Goal: Book appointment/travel/reservation

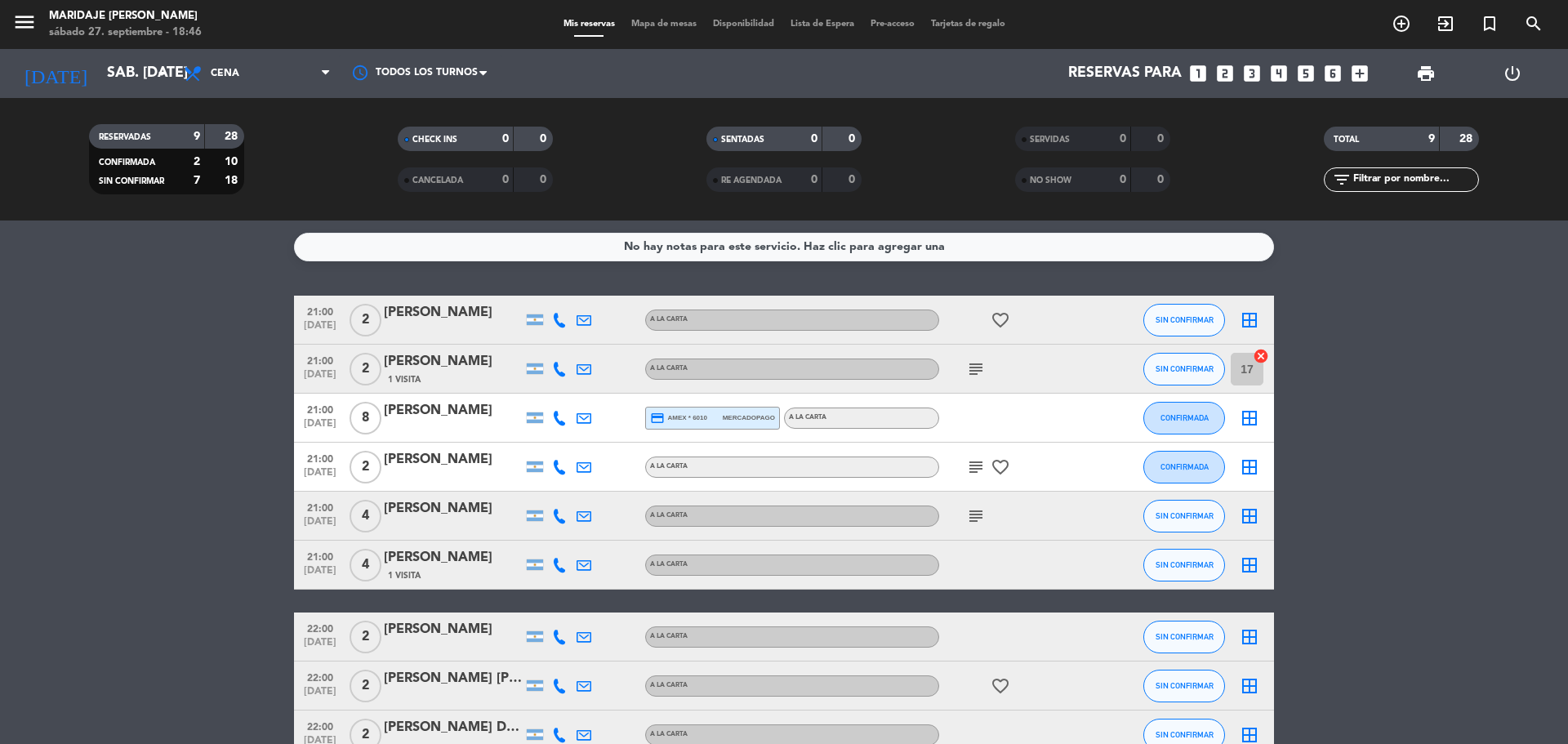
click at [1258, 80] on icon "looks_3" at bounding box center [1252, 73] width 21 height 21
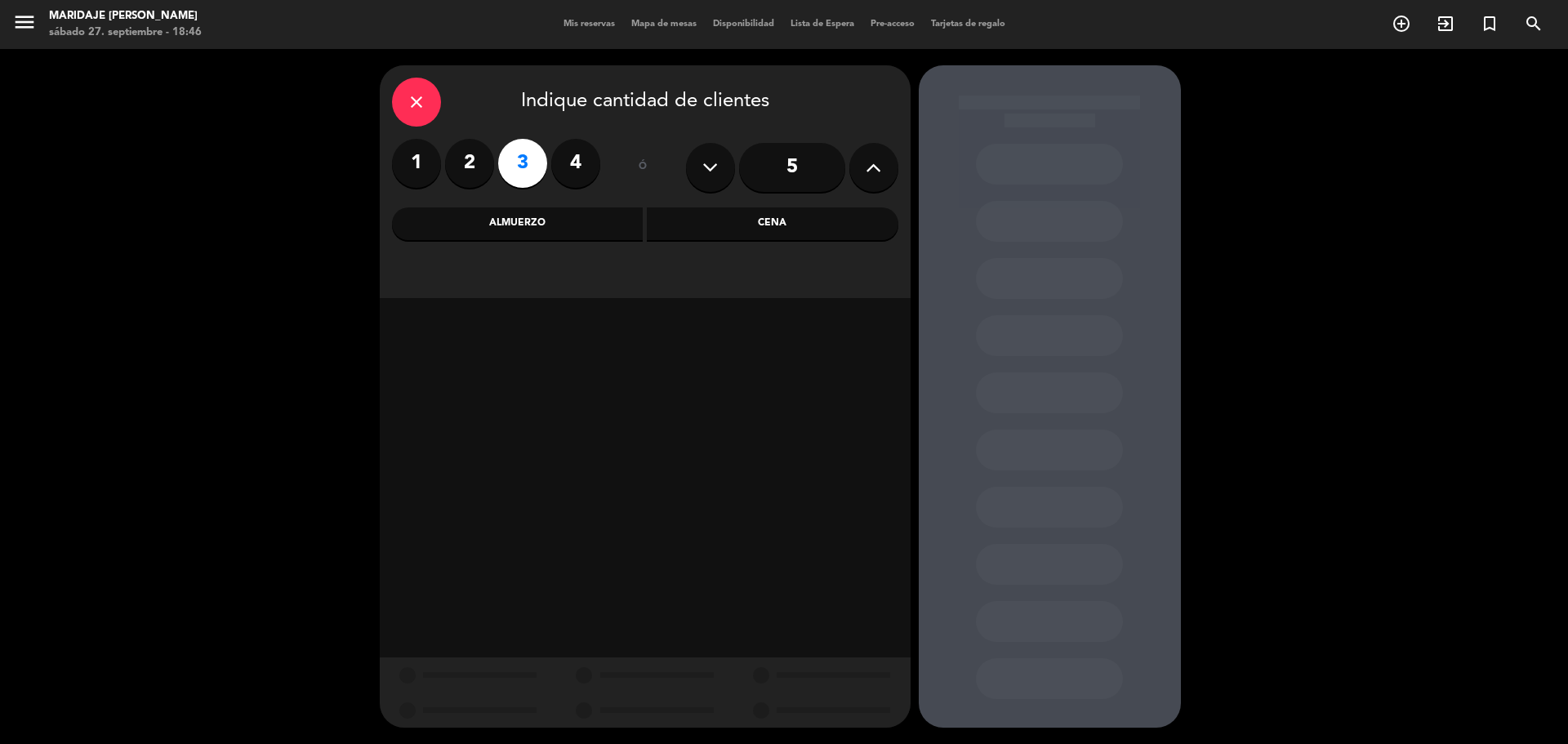
drag, startPoint x: 774, startPoint y: 218, endPoint x: 776, endPoint y: 227, distance: 9.2
click at [776, 218] on div "Cena" at bounding box center [772, 224] width 251 height 33
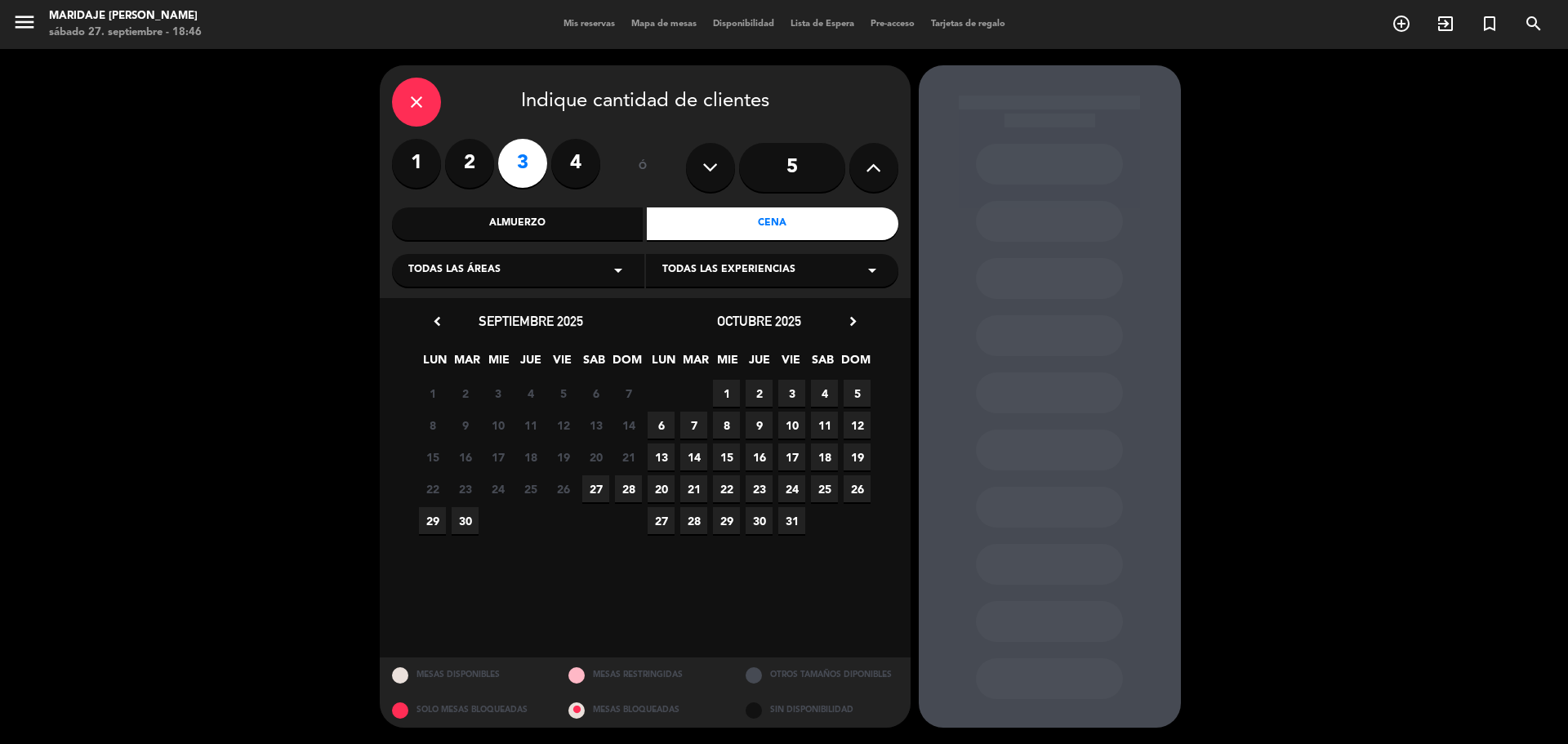
click at [591, 490] on span "27" at bounding box center [596, 488] width 27 height 27
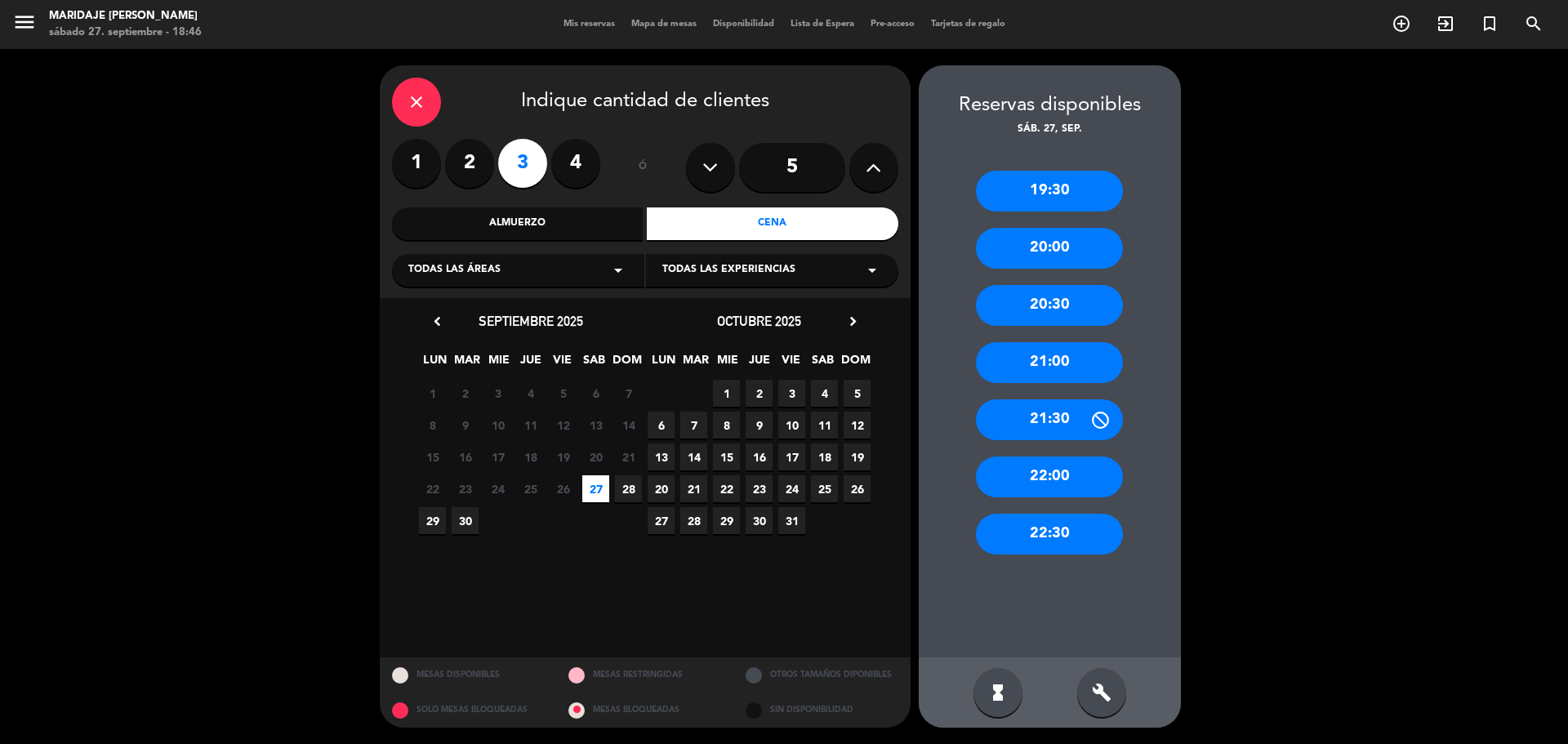
click at [1069, 473] on div "22:00" at bounding box center [1049, 477] width 147 height 40
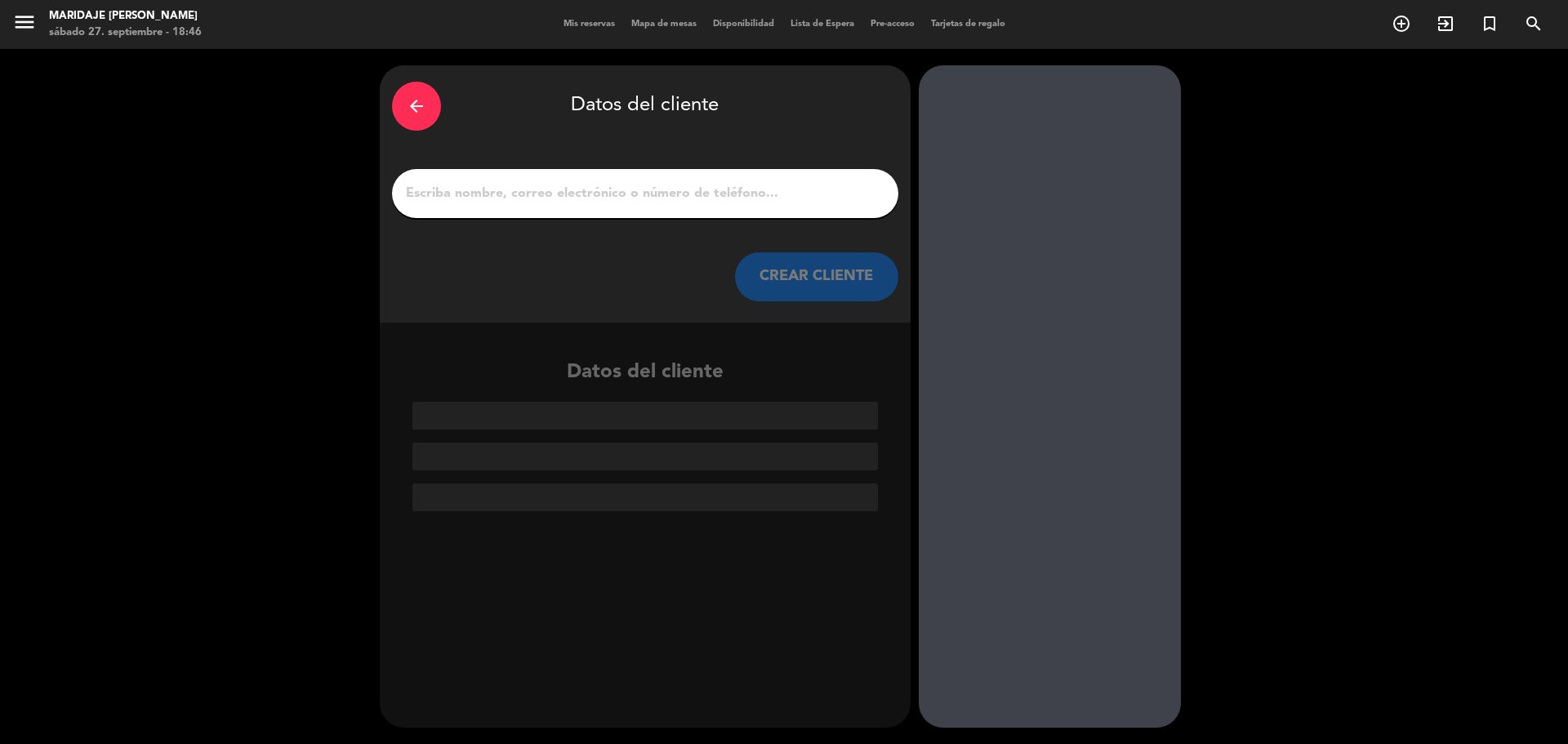
drag, startPoint x: 694, startPoint y: 165, endPoint x: 694, endPoint y: 178, distance: 13.0
click at [694, 178] on div "arrow_back Datos del cliente CREAR CLIENTE" at bounding box center [645, 193] width 531 height 257
click at [695, 185] on input "1" at bounding box center [645, 193] width 482 height 23
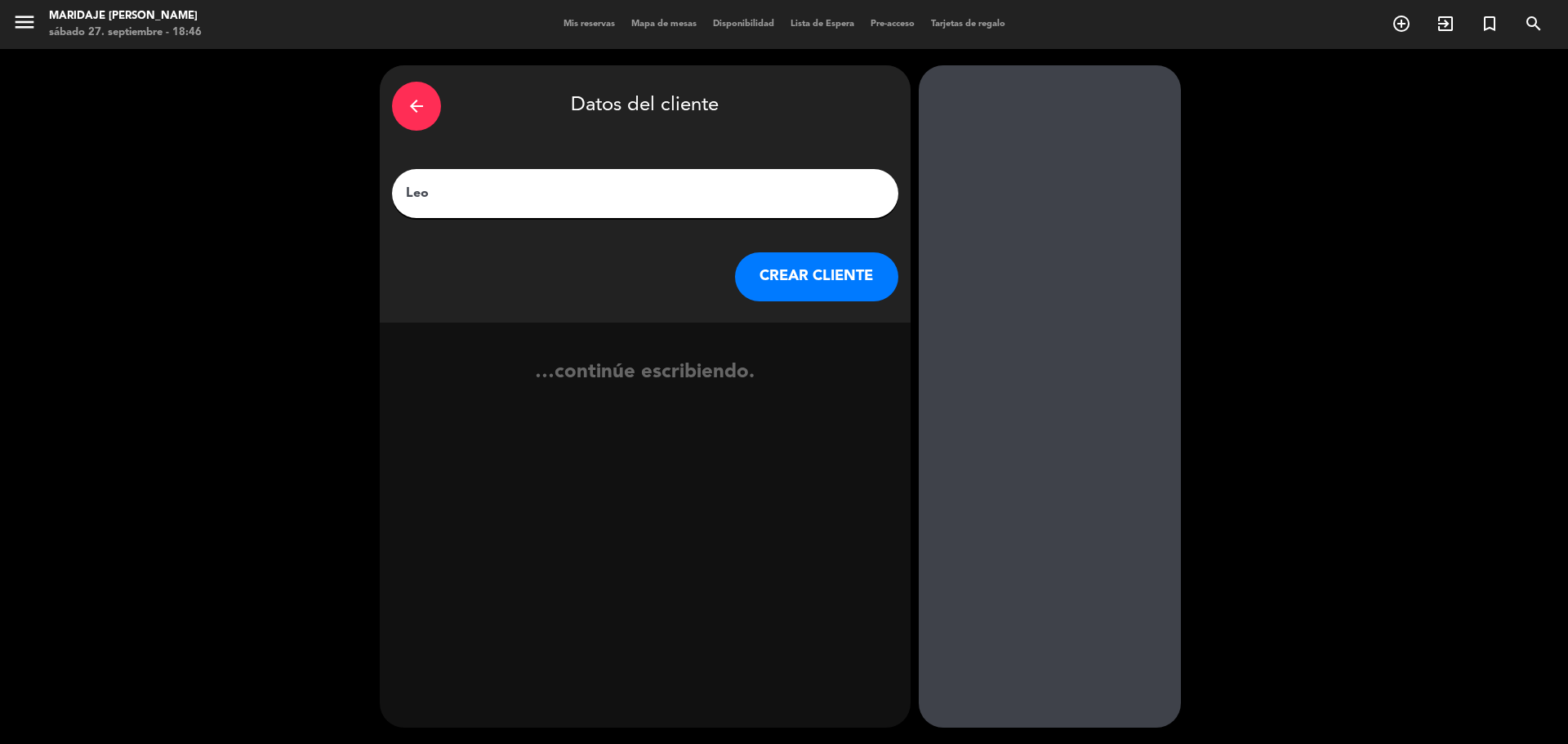
type input "Leo"
click at [768, 284] on button "CREAR CLIENTE" at bounding box center [817, 277] width 164 height 49
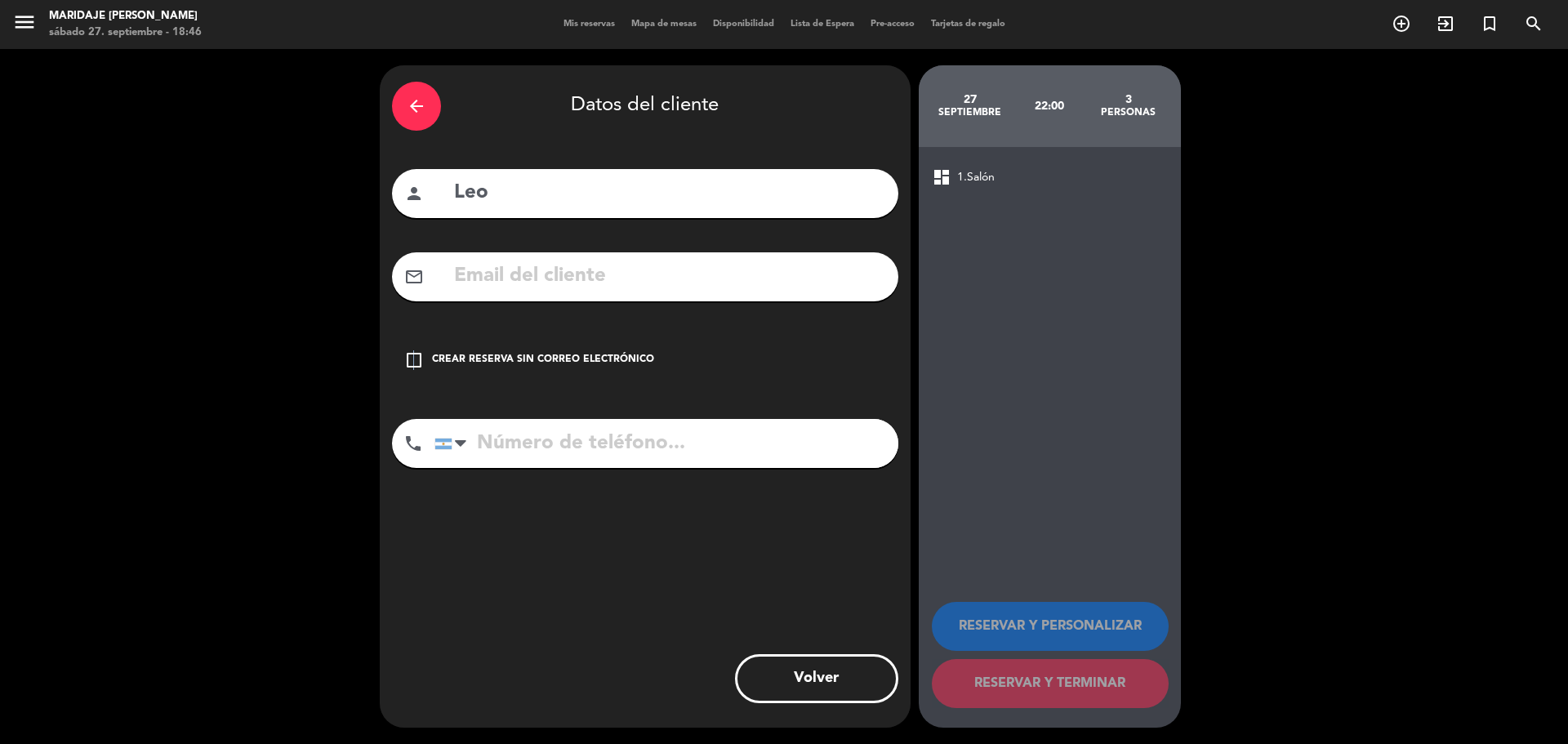
drag, startPoint x: 413, startPoint y: 358, endPoint x: 451, endPoint y: 389, distance: 49.0
click at [417, 359] on icon "check_box_outline_blank" at bounding box center [414, 359] width 19 height 19
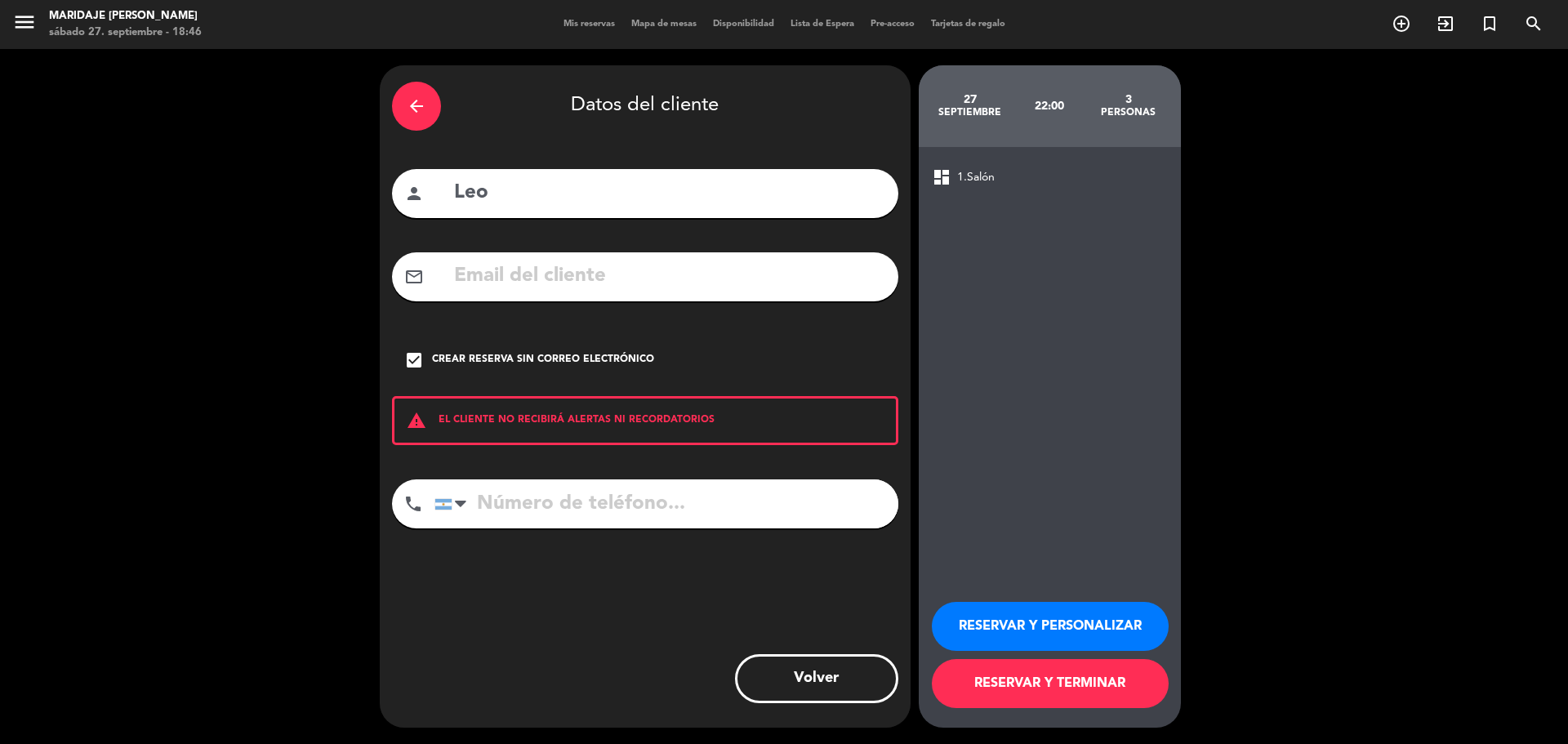
click at [1070, 621] on button "RESERVAR Y PERSONALIZAR" at bounding box center [1050, 626] width 237 height 49
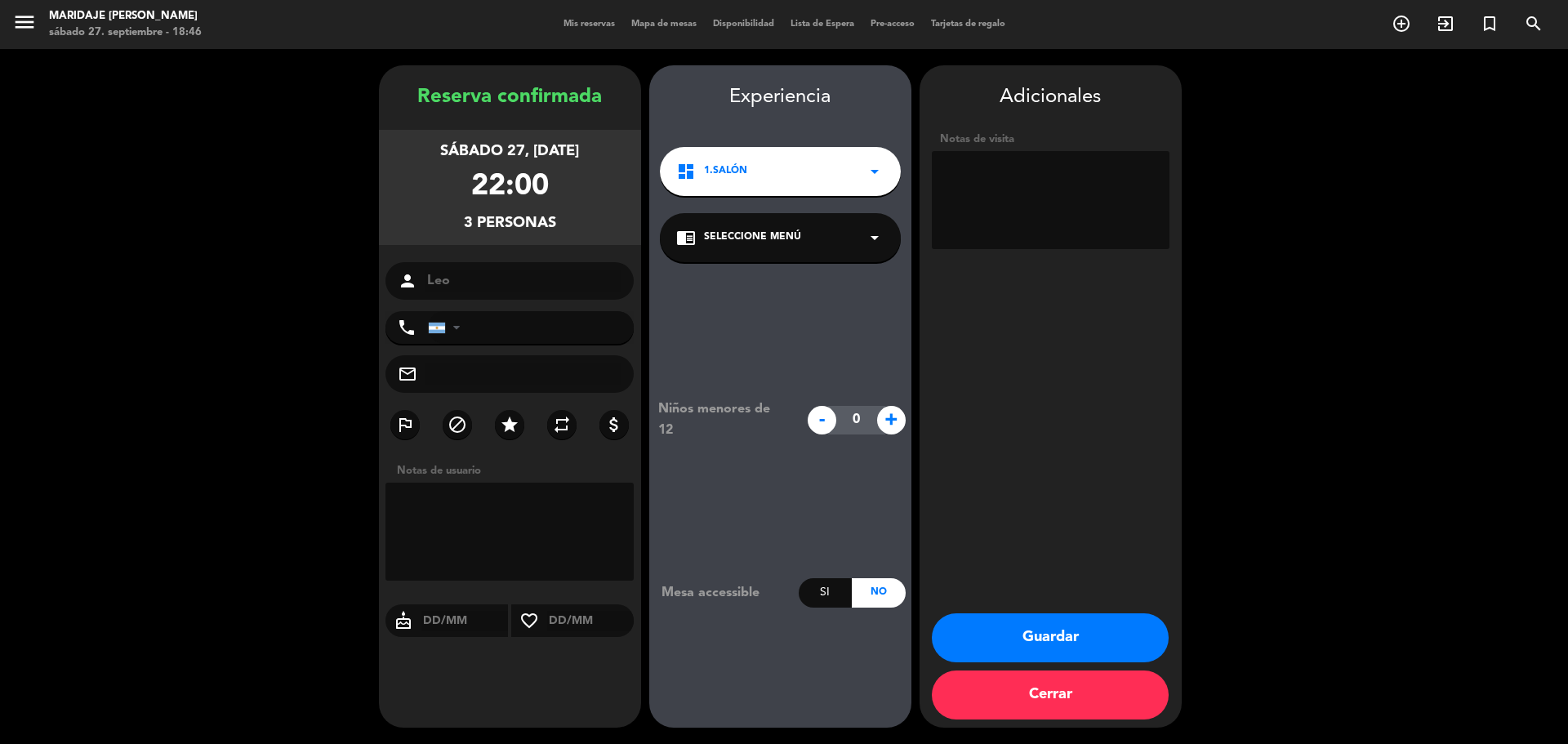
click at [880, 167] on icon "arrow_drop_down" at bounding box center [874, 171] width 19 height 19
click at [867, 248] on div "chrome_reader_mode Seleccione Menú arrow_drop_down" at bounding box center [780, 238] width 241 height 49
click at [867, 244] on icon "arrow_drop_down" at bounding box center [874, 237] width 19 height 19
click at [987, 200] on textarea at bounding box center [1051, 200] width 238 height 98
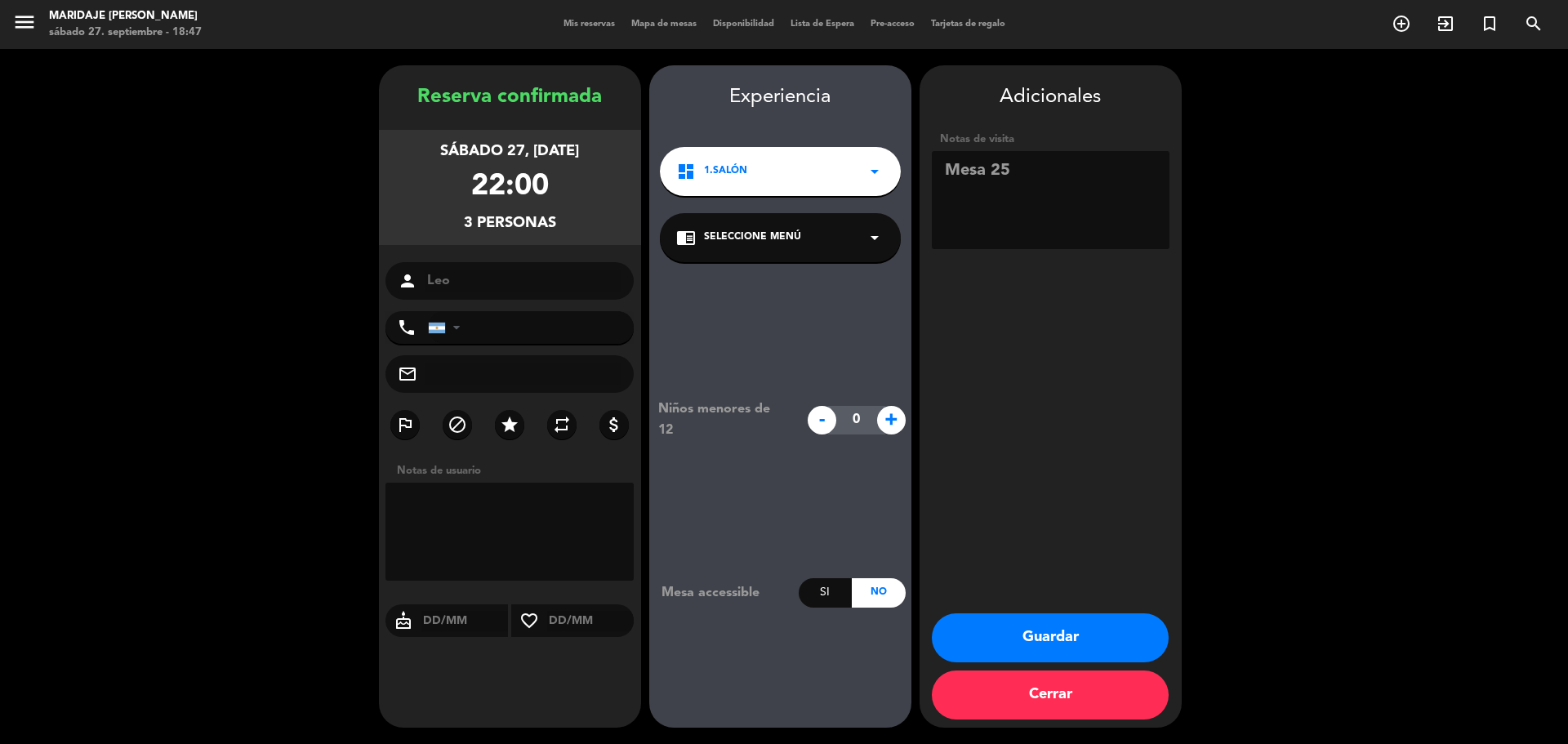
type textarea "Mesa 25"
click at [1071, 626] on button "Guardar" at bounding box center [1050, 638] width 237 height 49
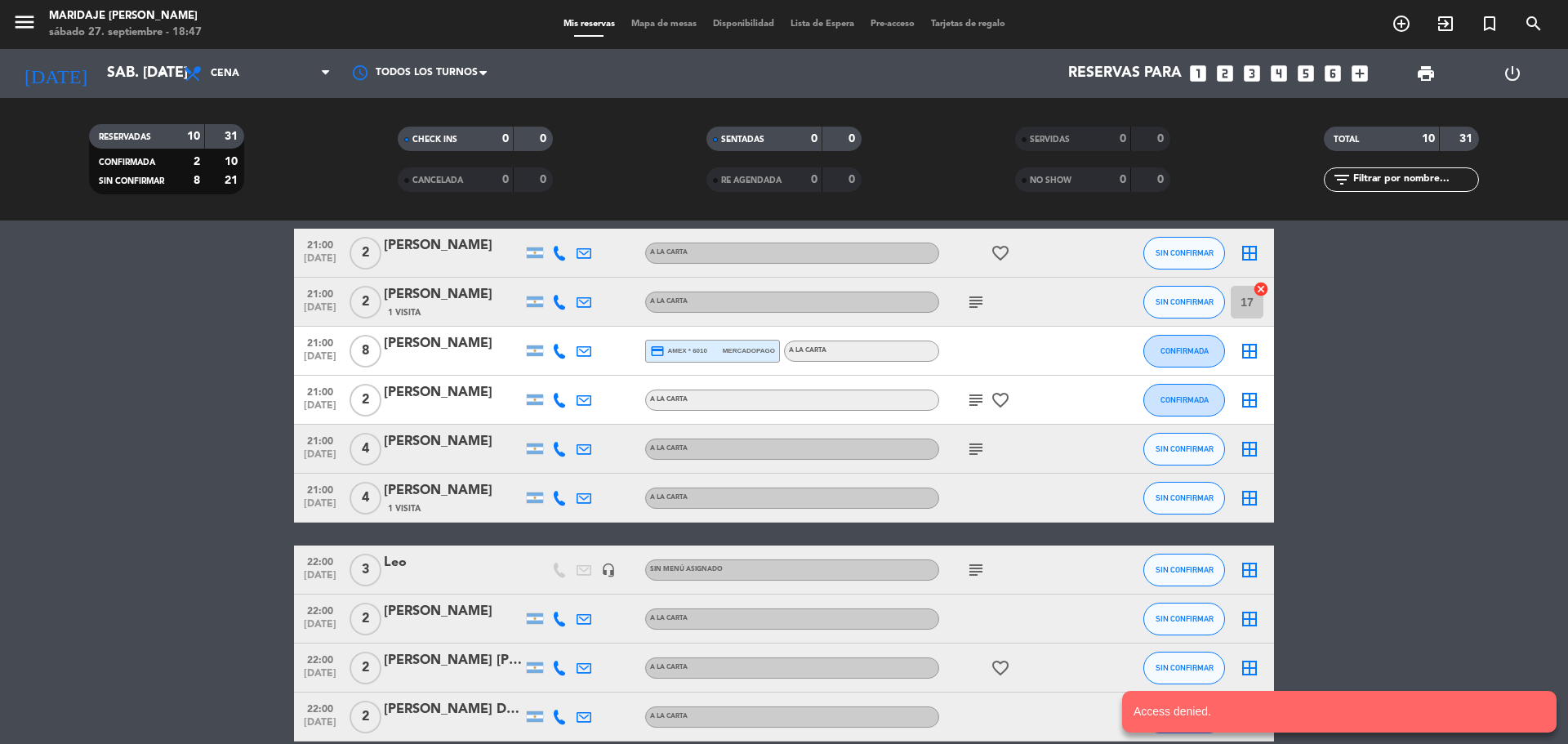
scroll to position [146, 0]
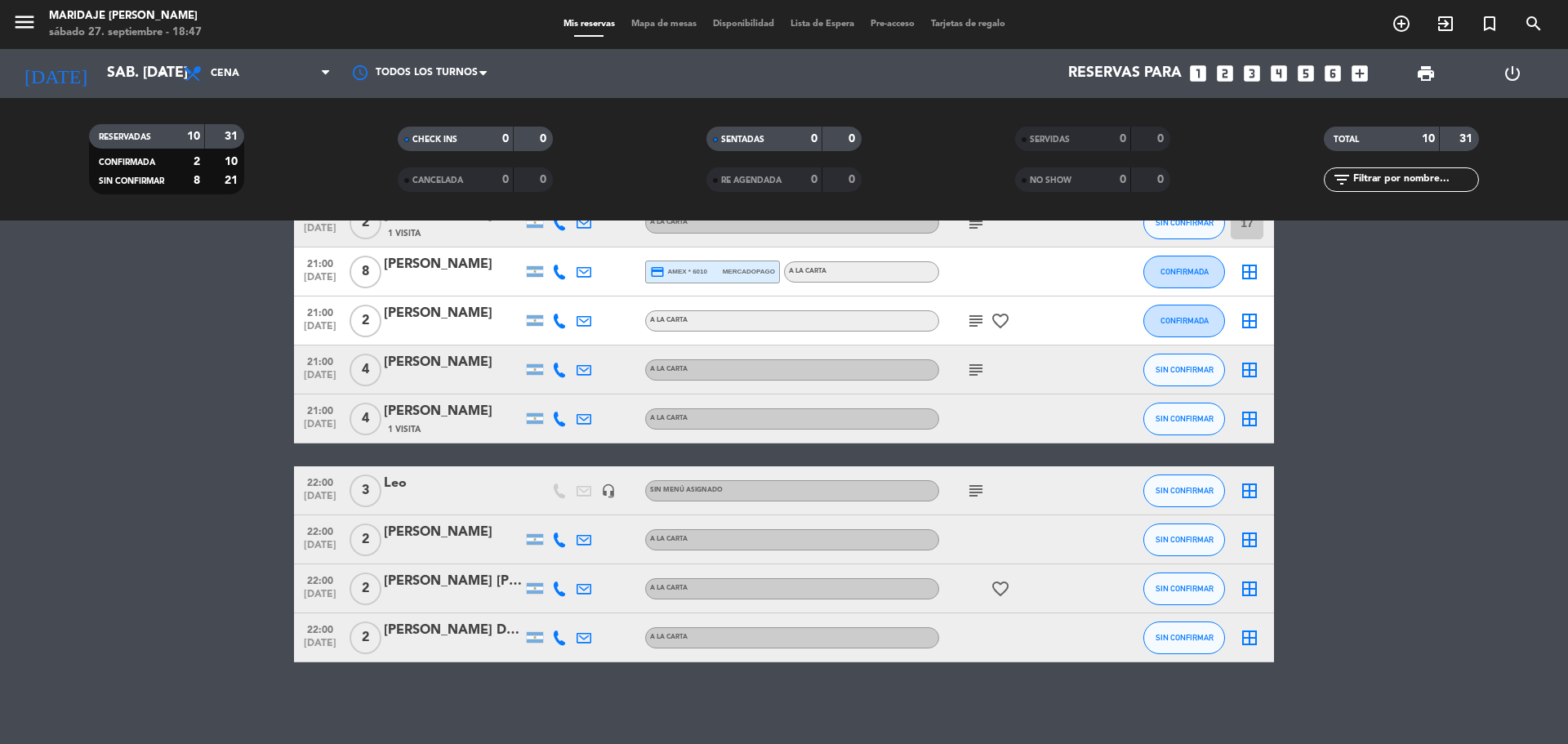
click at [1248, 495] on icon "border_all" at bounding box center [1249, 490] width 19 height 19
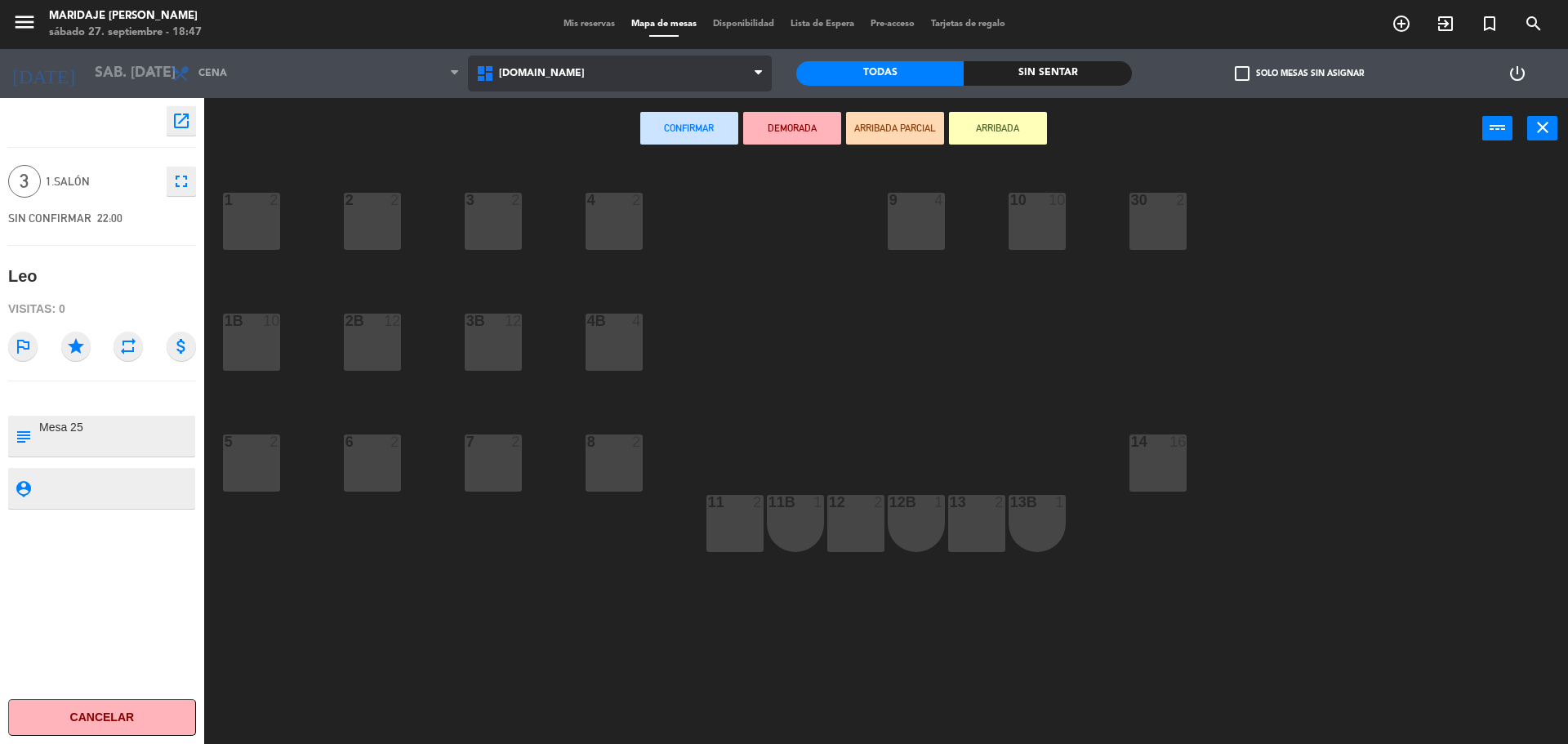
click at [691, 70] on span "[DOMAIN_NAME]" at bounding box center [619, 73] width 305 height 36
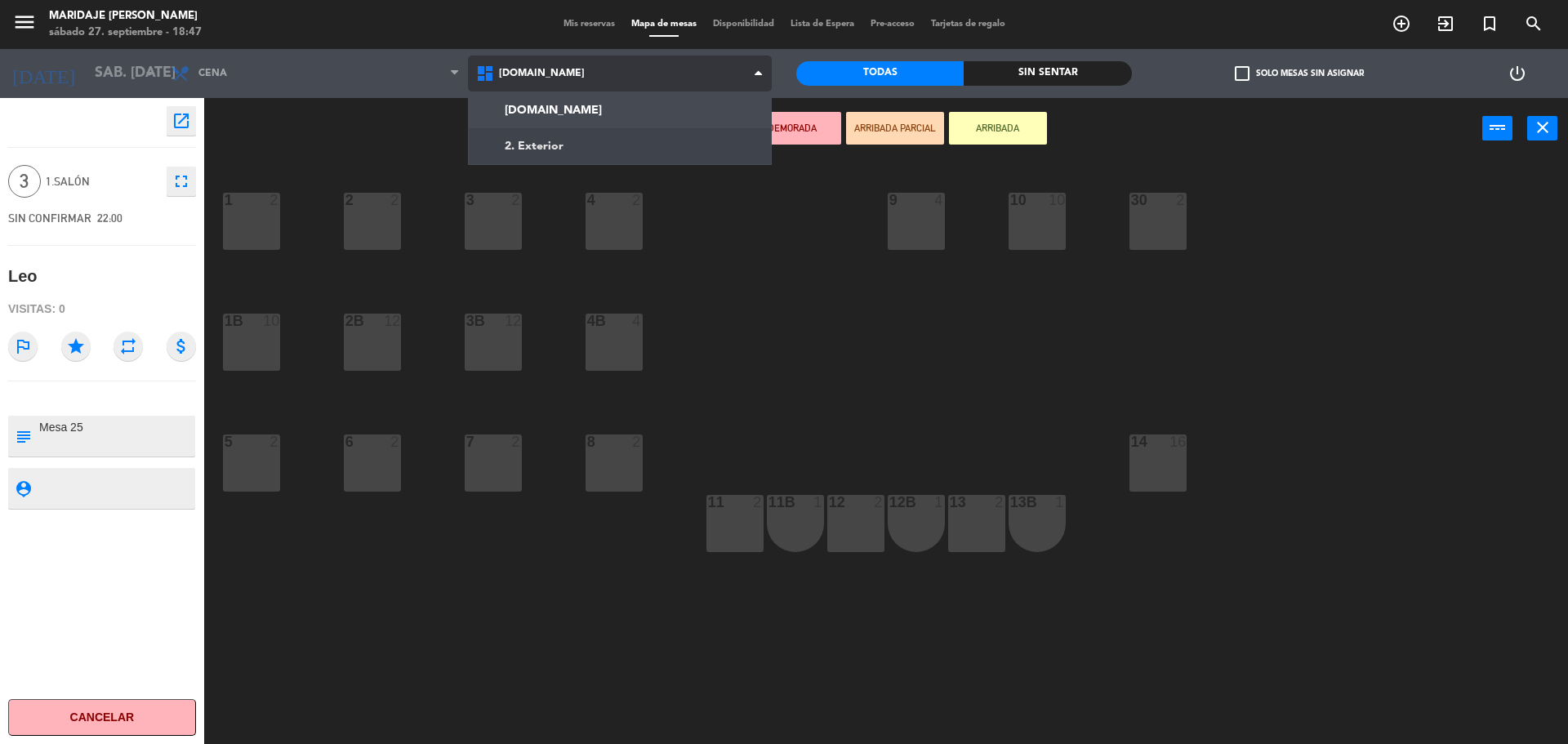
click at [661, 139] on ng-component "menu Maridaje [PERSON_NAME] sábado 27. septiembre - 18:47 Mis reservas Mapa de …" at bounding box center [784, 374] width 1568 height 747
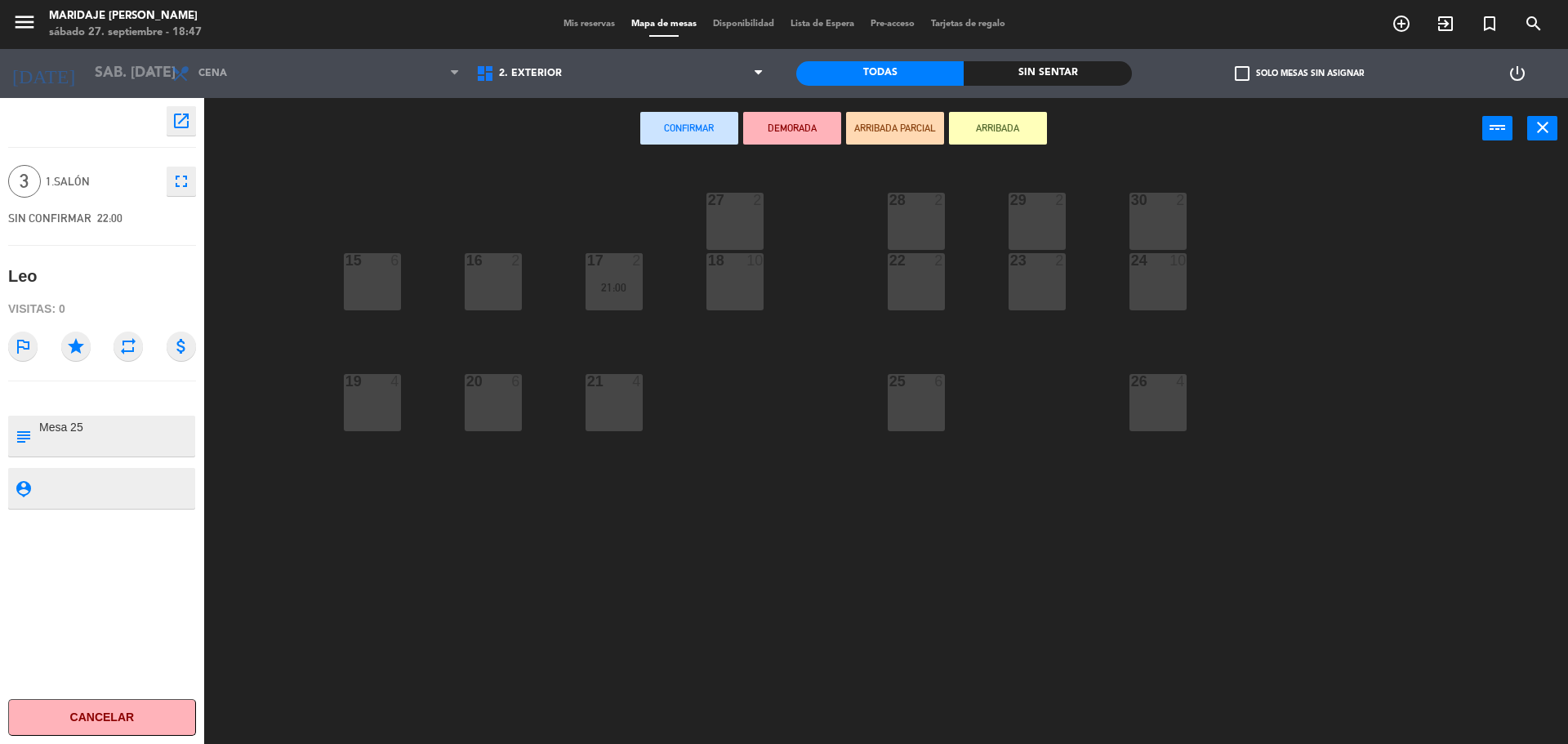
click at [922, 417] on div "25 6" at bounding box center [916, 402] width 57 height 57
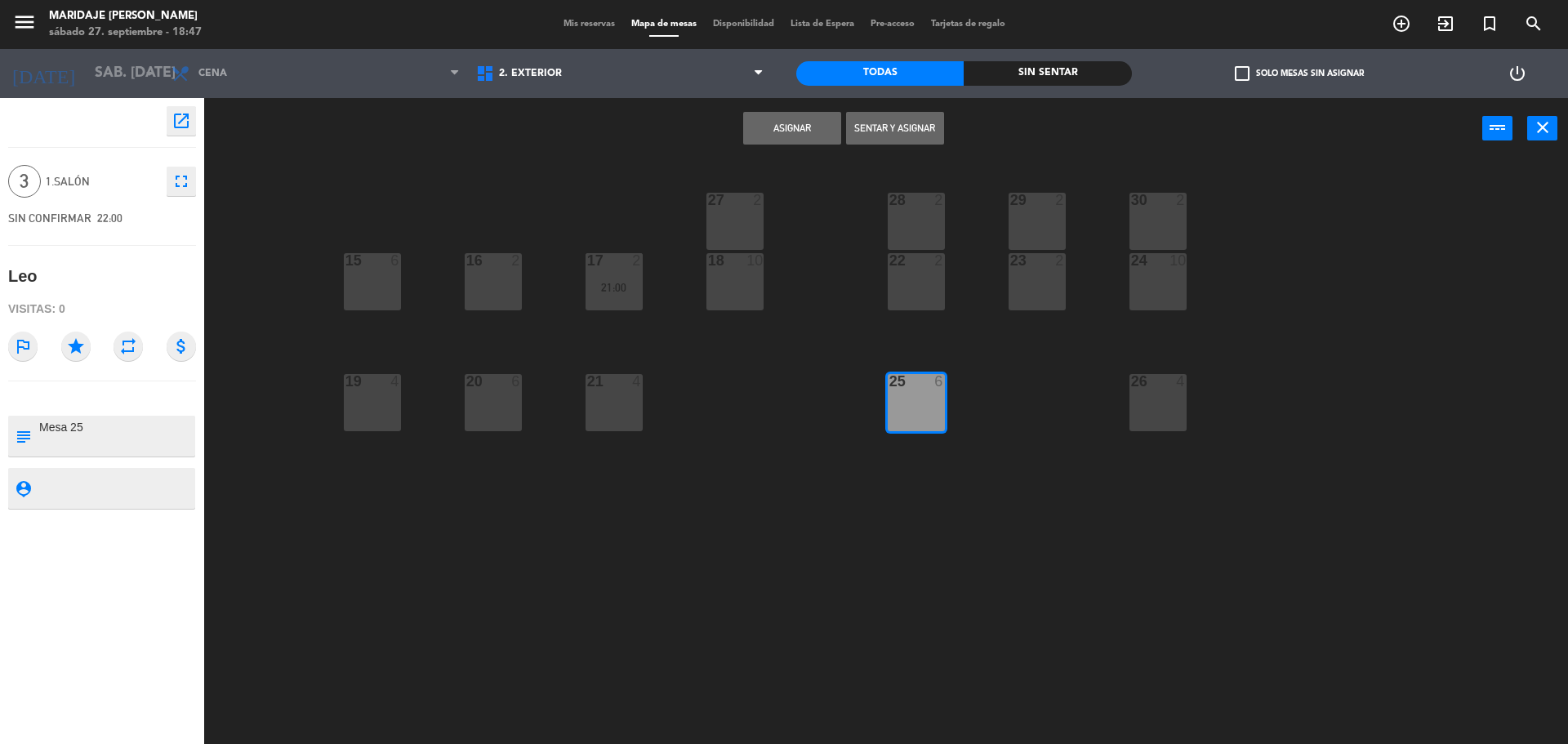
click at [797, 139] on button "Asignar" at bounding box center [792, 128] width 98 height 33
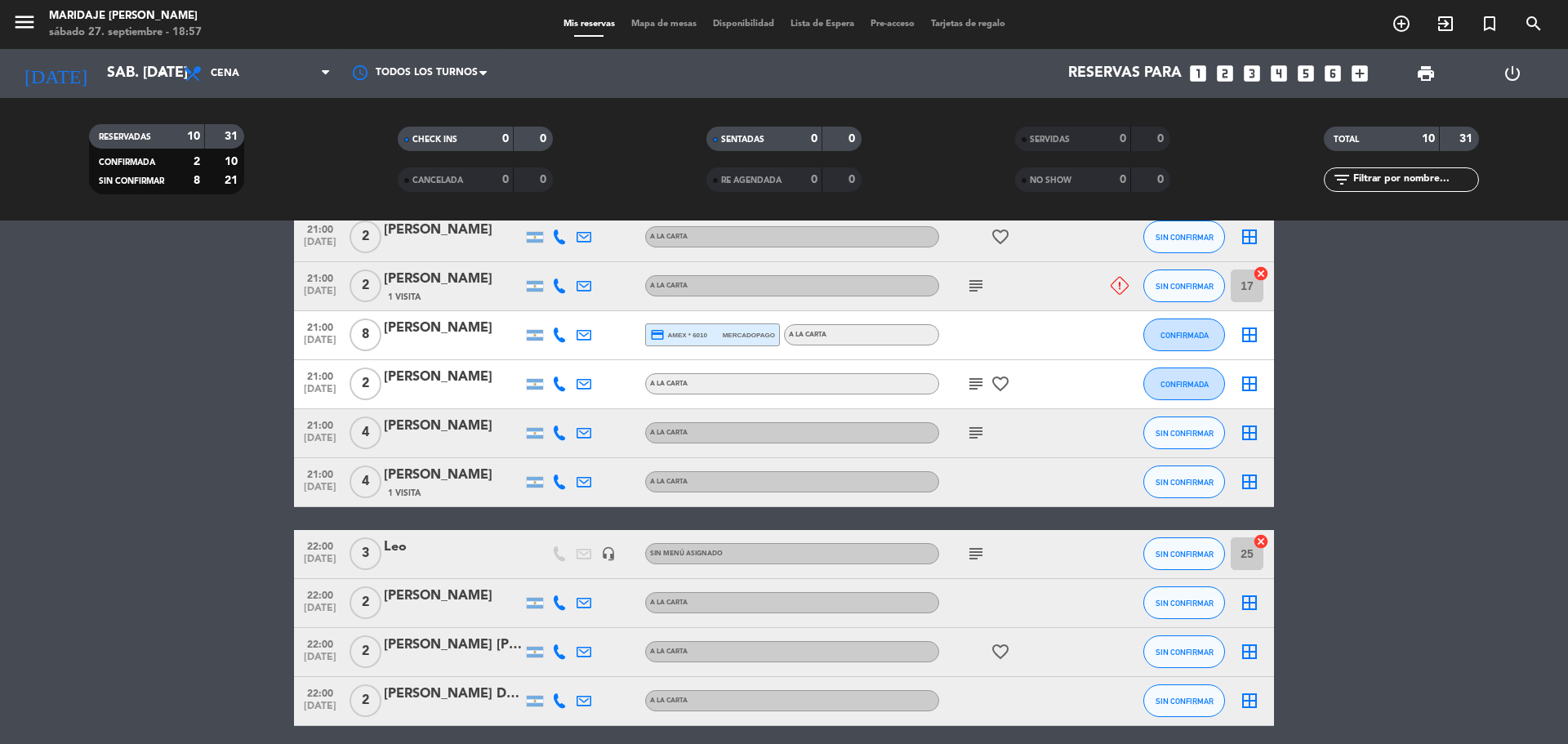
scroll to position [210, 0]
